Goal: Task Accomplishment & Management: Manage account settings

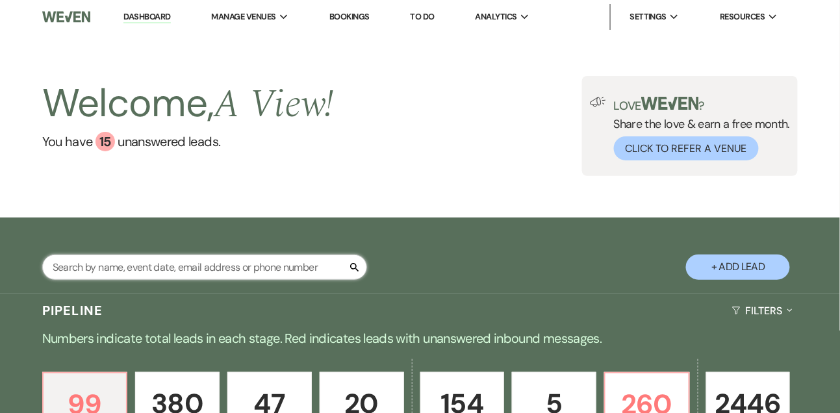
click at [152, 262] on input "text" at bounding box center [204, 267] width 325 height 25
type input "samman"
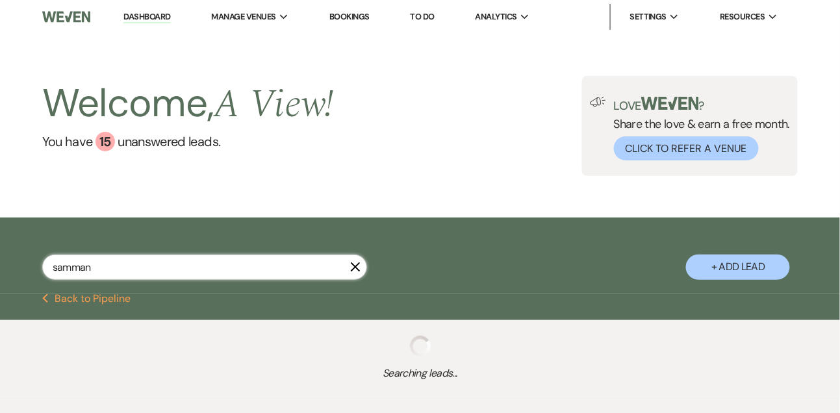
select select "8"
select select "4"
select select "8"
select select "4"
select select "8"
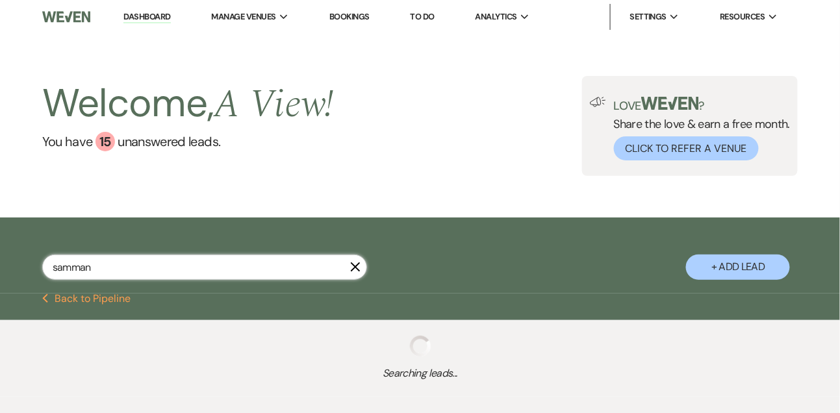
select select "4"
select select "8"
select select "4"
select select "8"
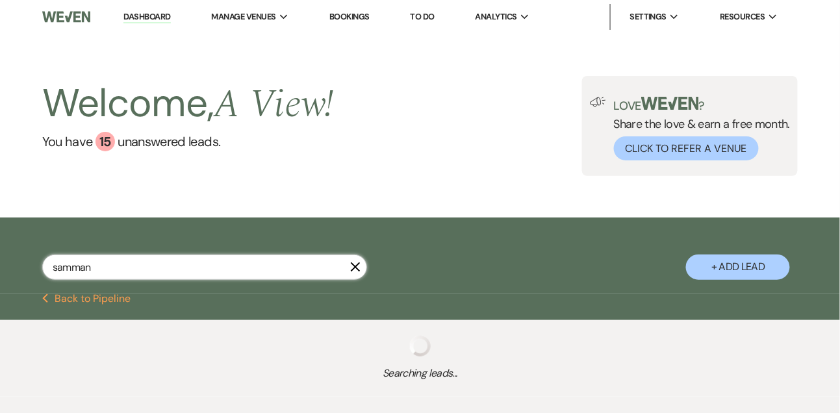
select select "4"
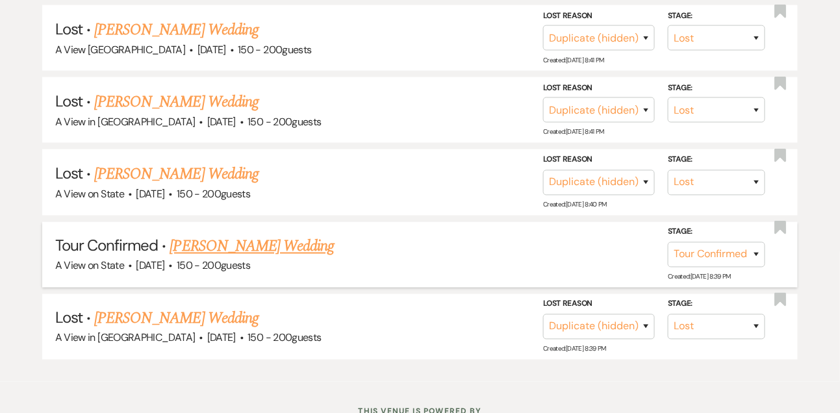
type input "samman"
click at [240, 239] on link "[PERSON_NAME] Wedding" at bounding box center [252, 246] width 164 height 23
select select "4"
select select "5"
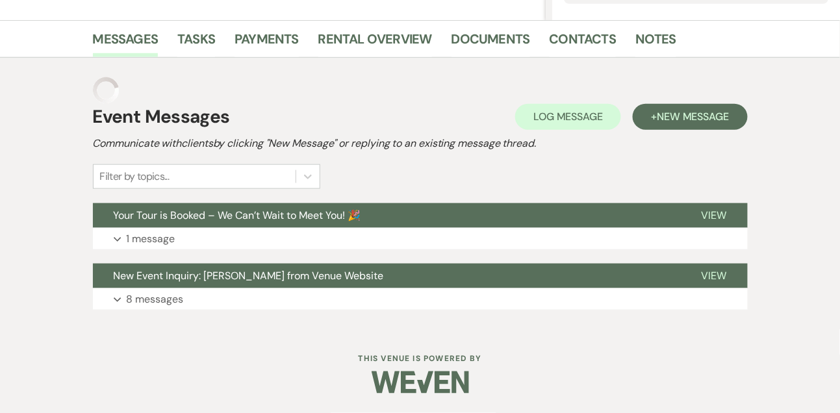
scroll to position [225, 0]
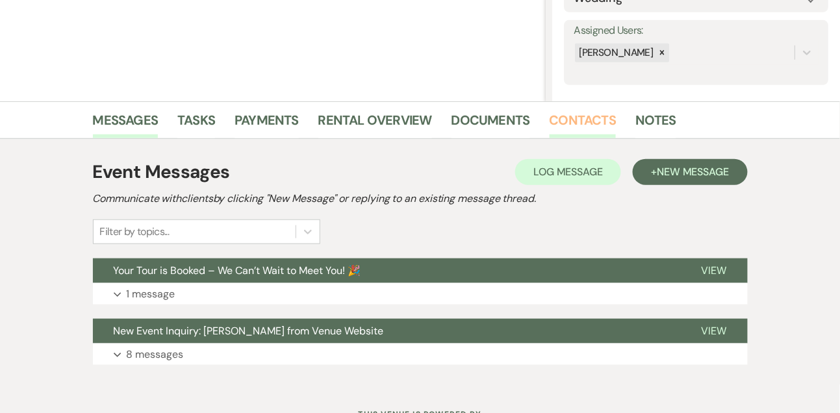
click at [575, 122] on link "Contacts" at bounding box center [582, 124] width 67 height 29
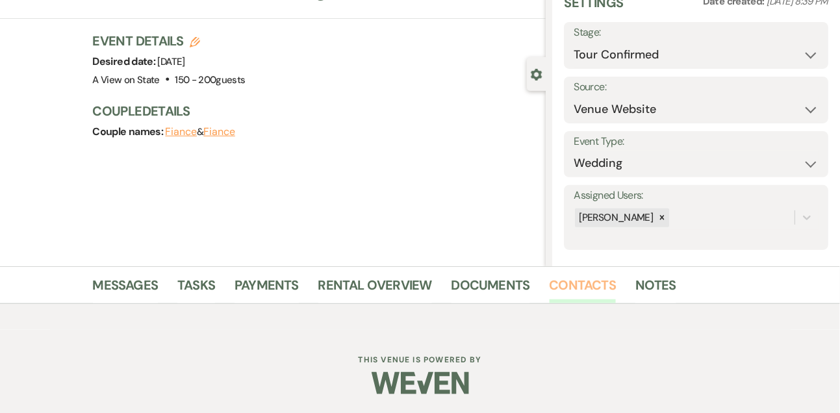
scroll to position [221, 0]
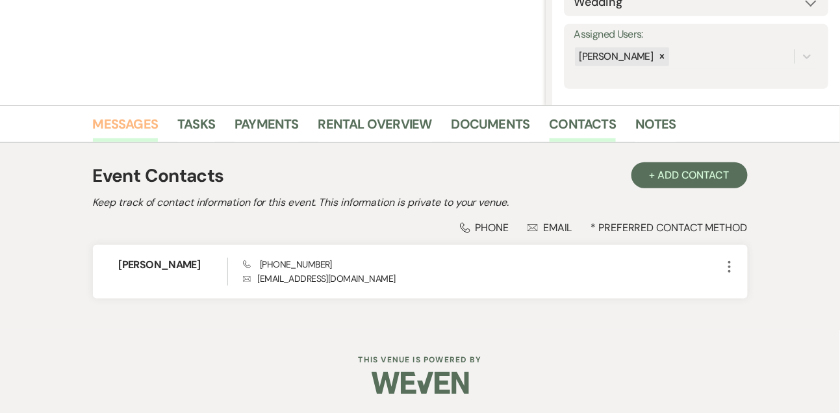
click at [134, 125] on link "Messages" at bounding box center [126, 128] width 66 height 29
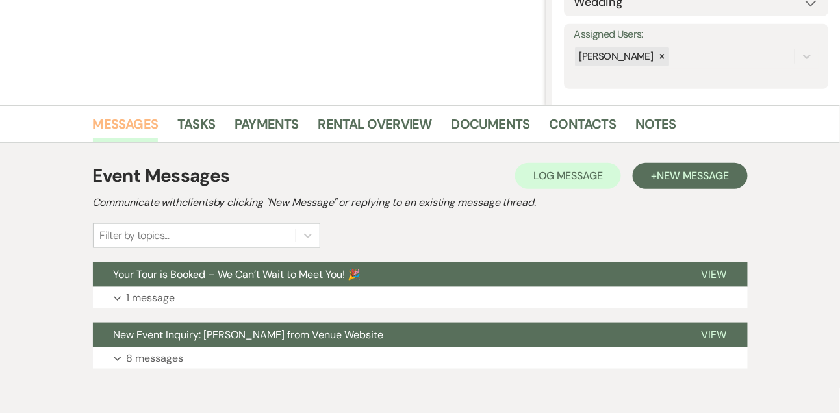
scroll to position [279, 0]
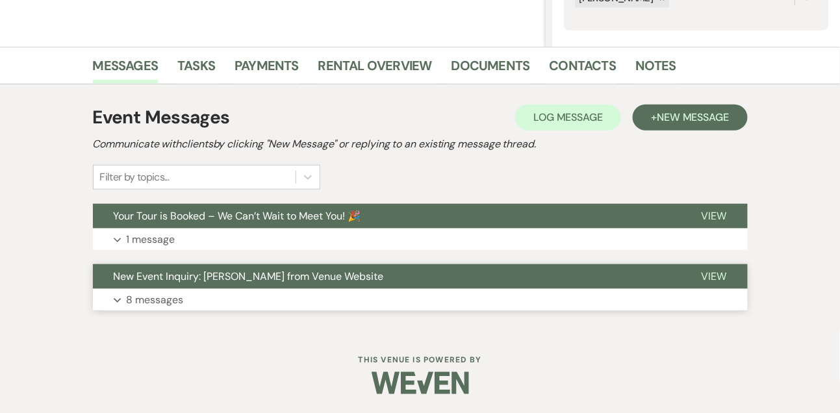
click at [161, 305] on p "8 messages" at bounding box center [155, 300] width 57 height 17
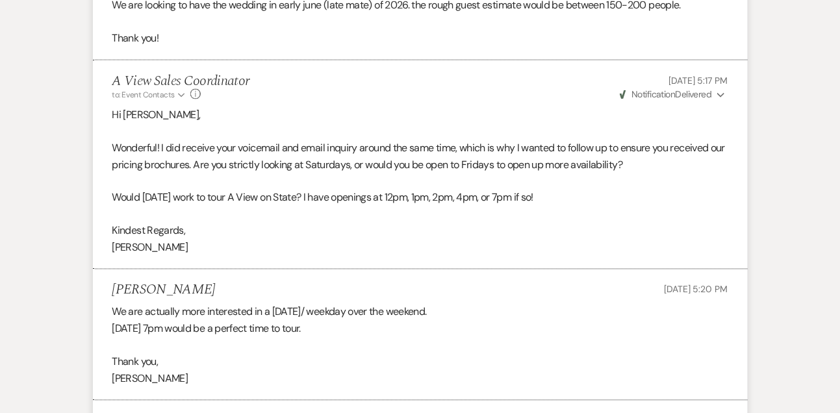
scroll to position [1802, 0]
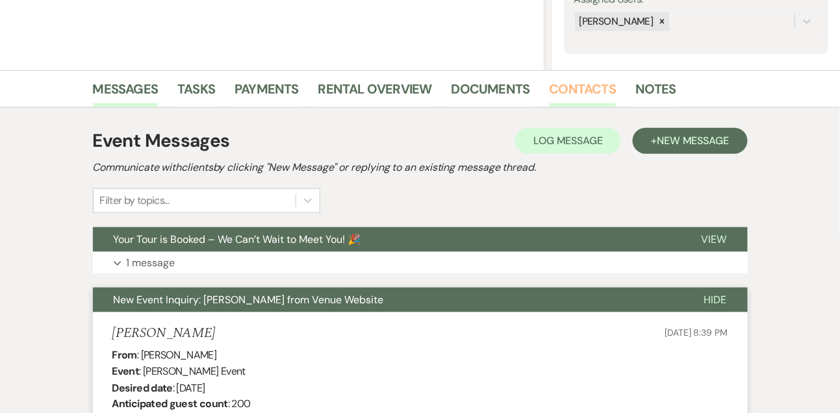
click at [589, 88] on link "Contacts" at bounding box center [582, 93] width 67 height 29
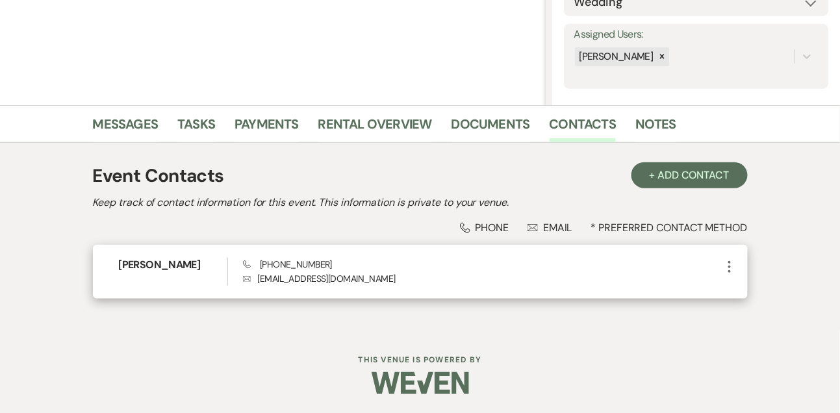
click at [312, 269] on span "Phone [PHONE_NUMBER]" at bounding box center [287, 264] width 89 height 12
copy span "[PHONE_NUMBER]"
click at [179, 265] on h6 "[PERSON_NAME]" at bounding box center [173, 265] width 108 height 14
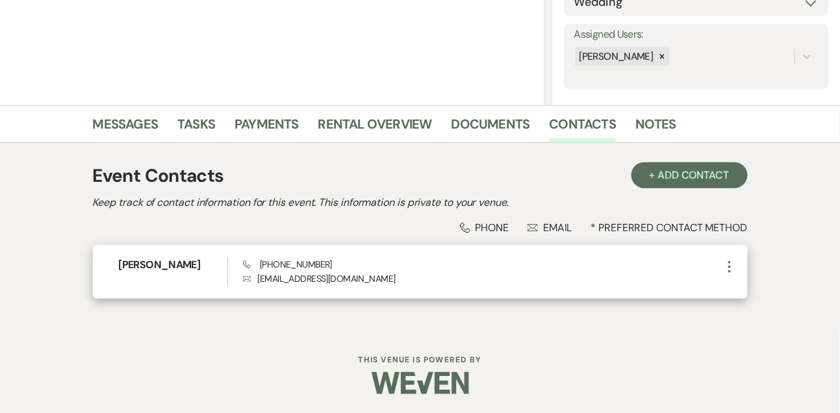
click at [179, 265] on h6 "[PERSON_NAME]" at bounding box center [173, 265] width 108 height 14
copy h6 "[PERSON_NAME]"
